Goal: Check status: Check status

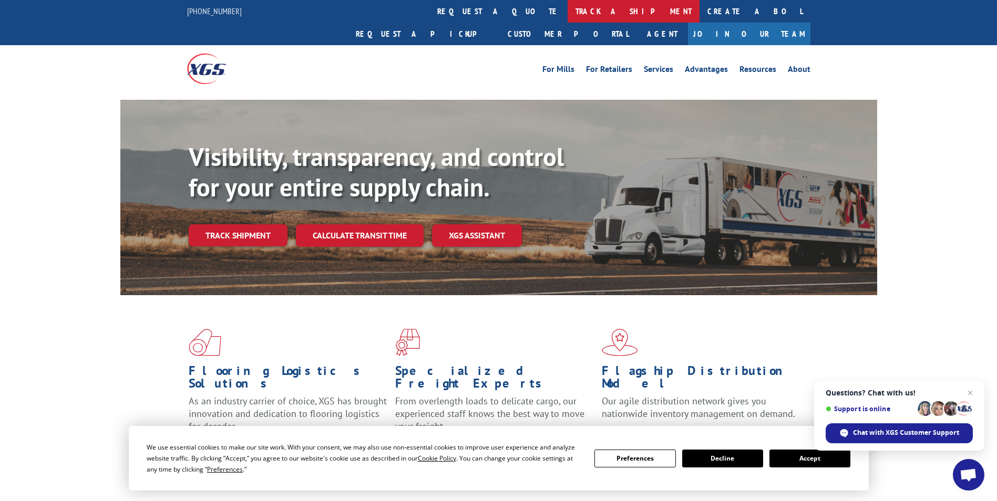
click at [568, 6] on link "track a shipment" at bounding box center [634, 11] width 132 height 23
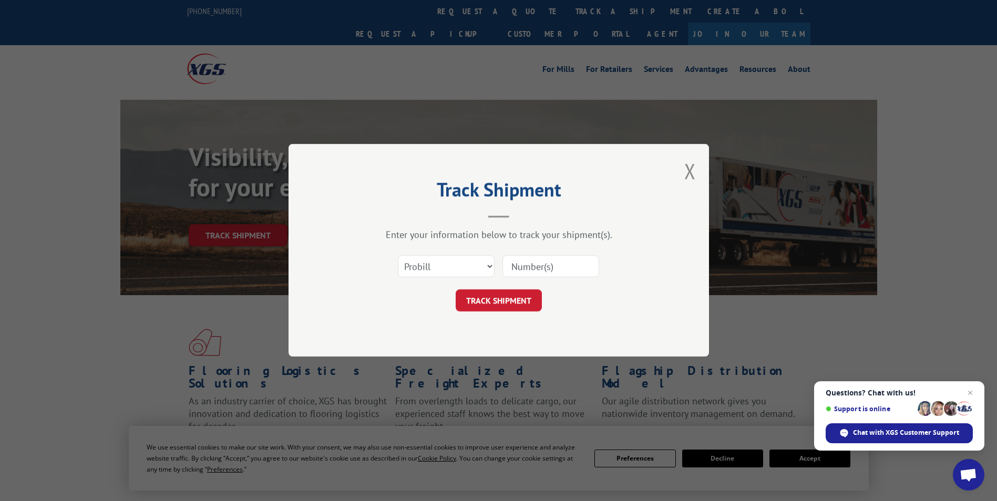
click at [532, 261] on input at bounding box center [550, 267] width 97 height 22
type input "459523"
click at [501, 305] on button "TRACK SHIPMENT" at bounding box center [499, 301] width 86 height 22
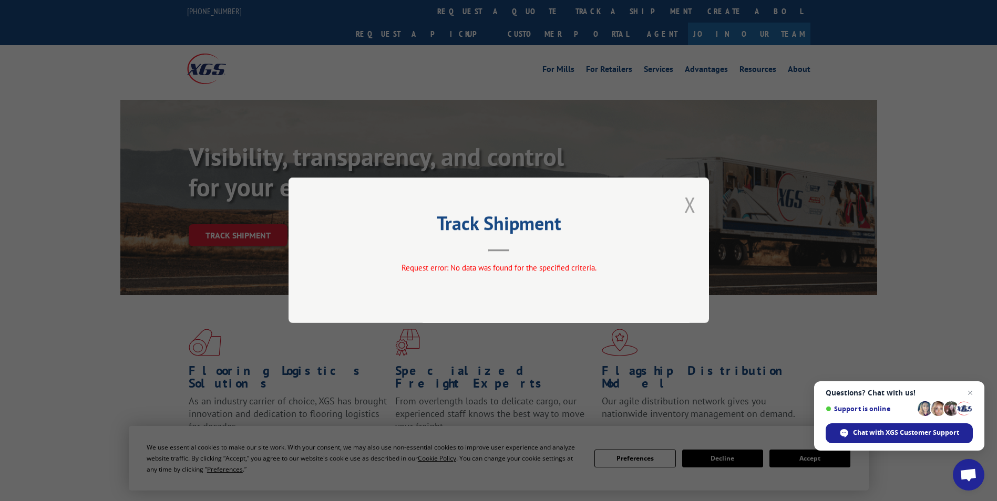
click at [688, 205] on button "Close modal" at bounding box center [690, 205] width 12 height 28
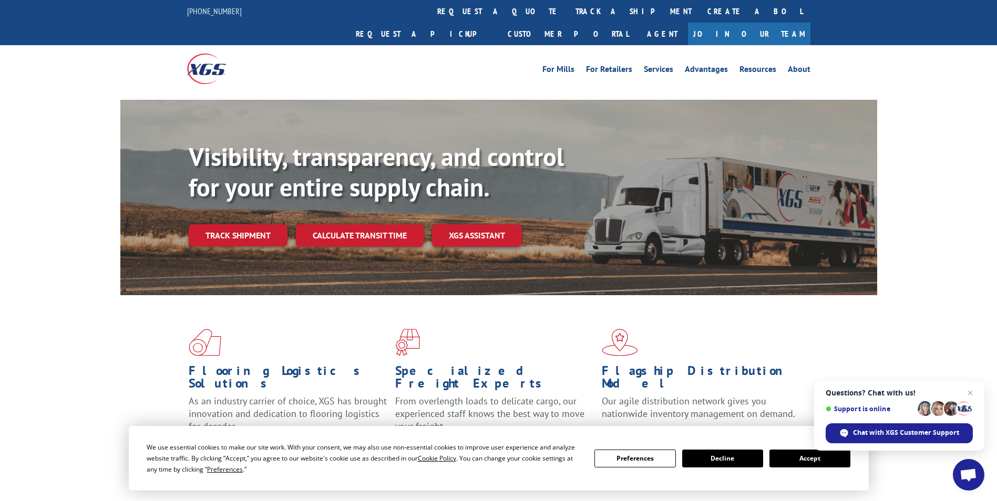
click at [805, 462] on button "Accept" at bounding box center [809, 459] width 81 height 18
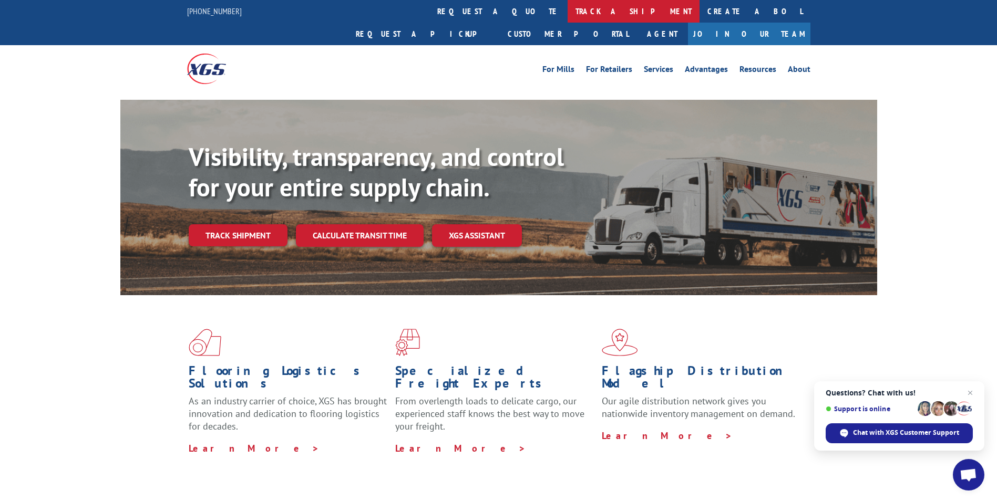
click at [568, 8] on link "track a shipment" at bounding box center [634, 11] width 132 height 23
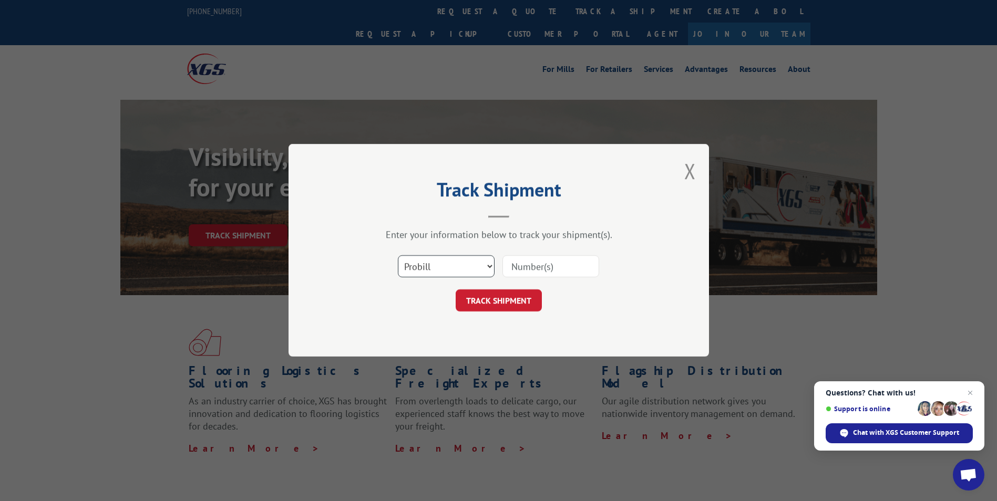
click at [486, 270] on select "Select category... Probill BOL PO" at bounding box center [446, 267] width 97 height 22
click at [398, 256] on select "Select category... Probill BOL PO" at bounding box center [446, 267] width 97 height 22
click at [489, 265] on select "Select category... Probill BOL PO" at bounding box center [446, 267] width 97 height 22
select select "po"
click at [398, 256] on select "Select category... Probill BOL PO" at bounding box center [446, 267] width 97 height 22
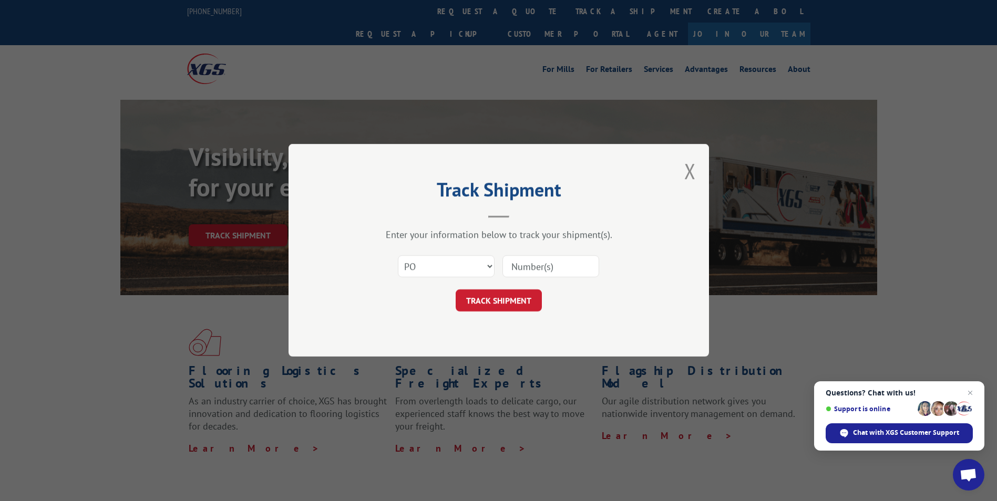
click at [541, 262] on input at bounding box center [550, 267] width 97 height 22
type input "459523"
click at [515, 299] on button "TRACK SHIPMENT" at bounding box center [499, 301] width 86 height 22
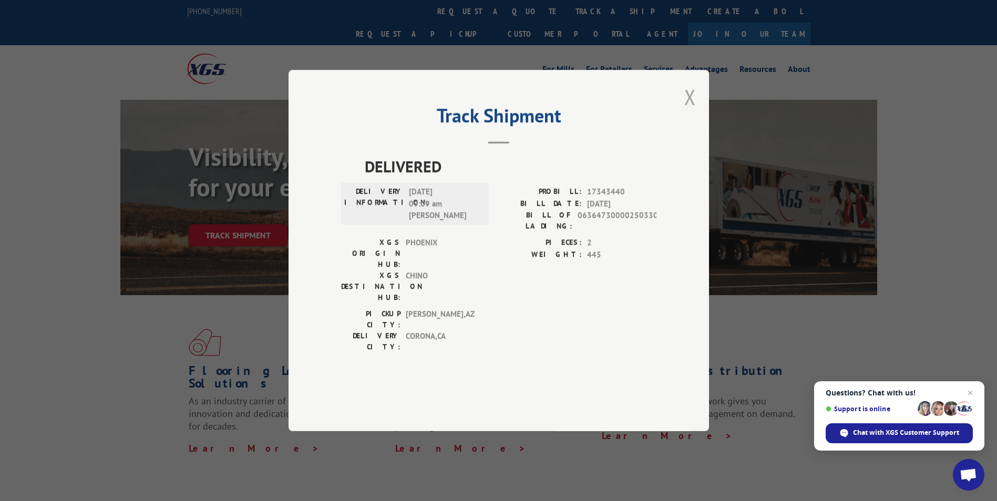
click at [691, 111] on button "Close modal" at bounding box center [690, 97] width 12 height 28
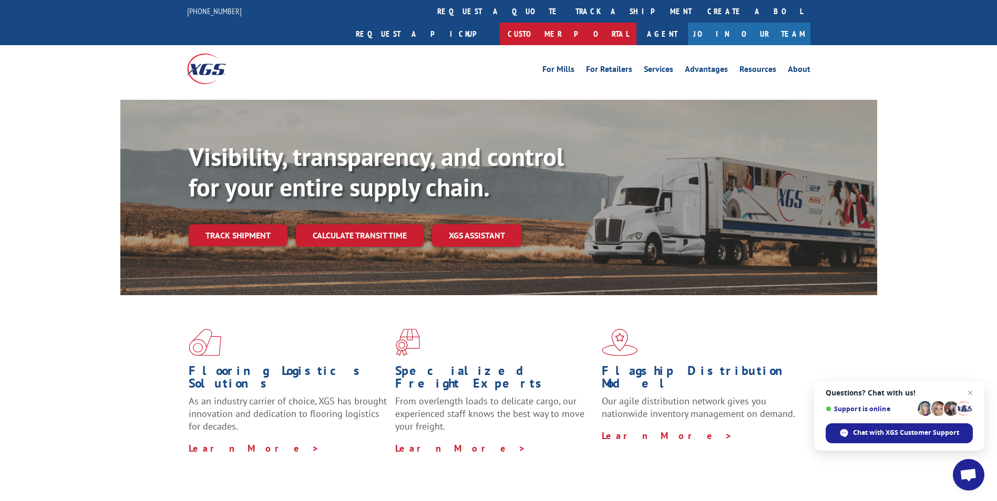
click at [636, 23] on link "Customer Portal" at bounding box center [568, 34] width 137 height 23
